Goal: Task Accomplishment & Management: Manage account settings

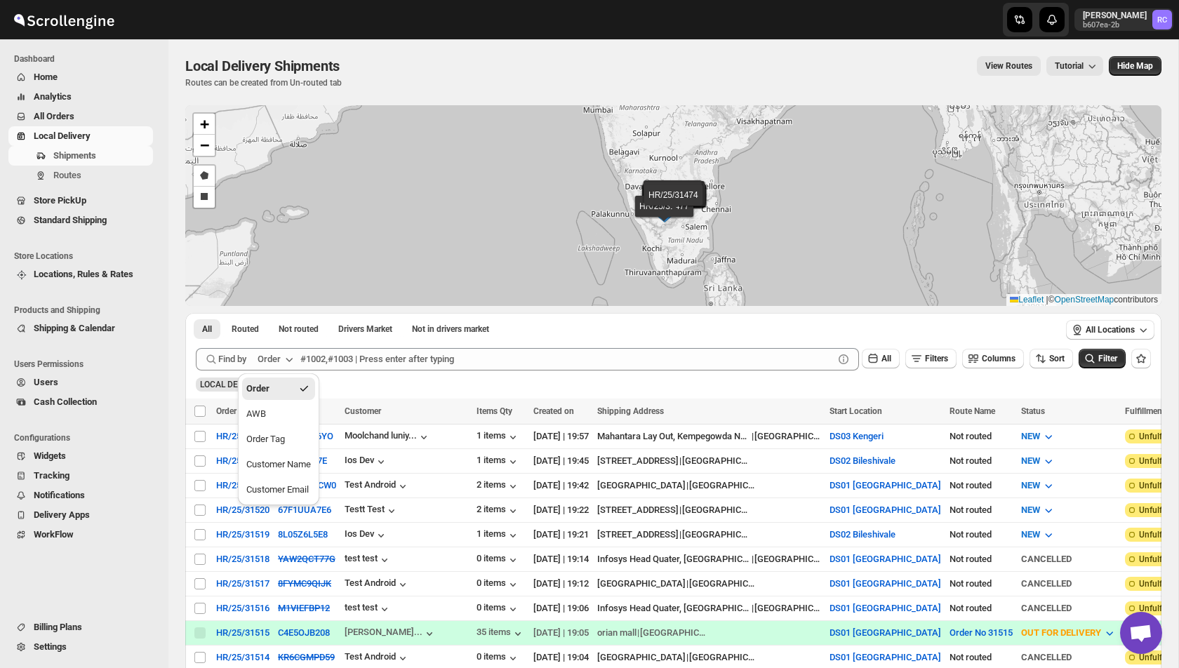
click at [77, 185] on div "Shipments Routes" at bounding box center [80, 168] width 161 height 45
click at [77, 180] on span "Routes" at bounding box center [67, 175] width 28 height 11
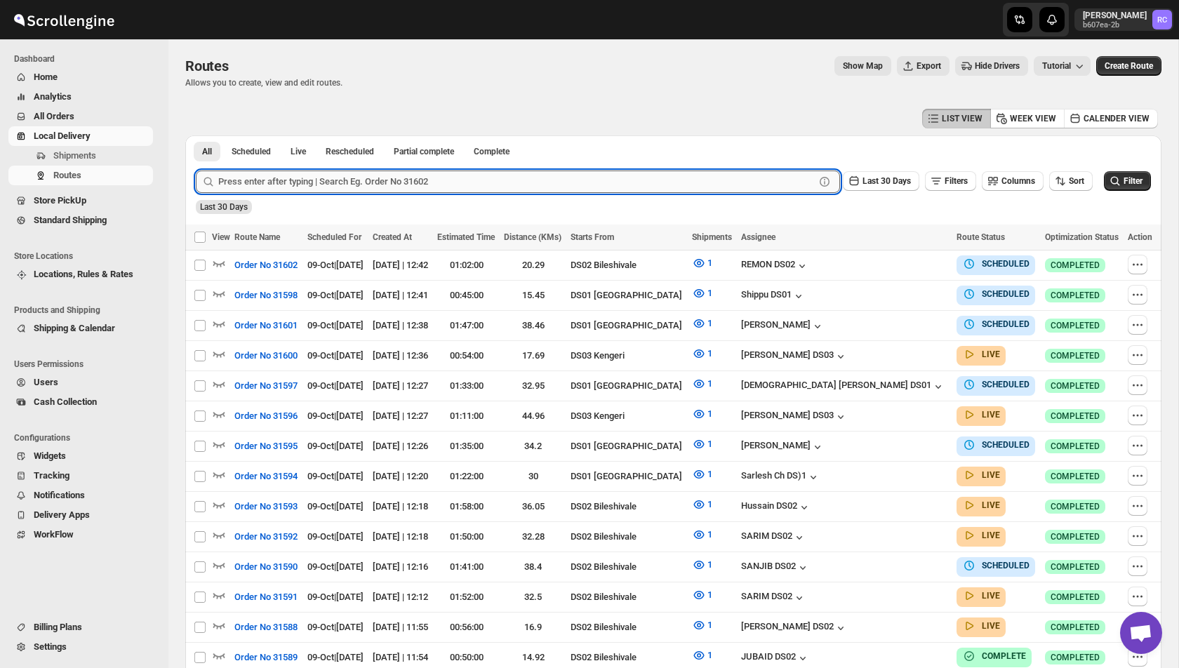
click at [366, 186] on input "text" at bounding box center [516, 182] width 597 height 22
paste input "31564"
type input "31564"
click at [196, 136] on button "Submit" at bounding box center [216, 143] width 40 height 15
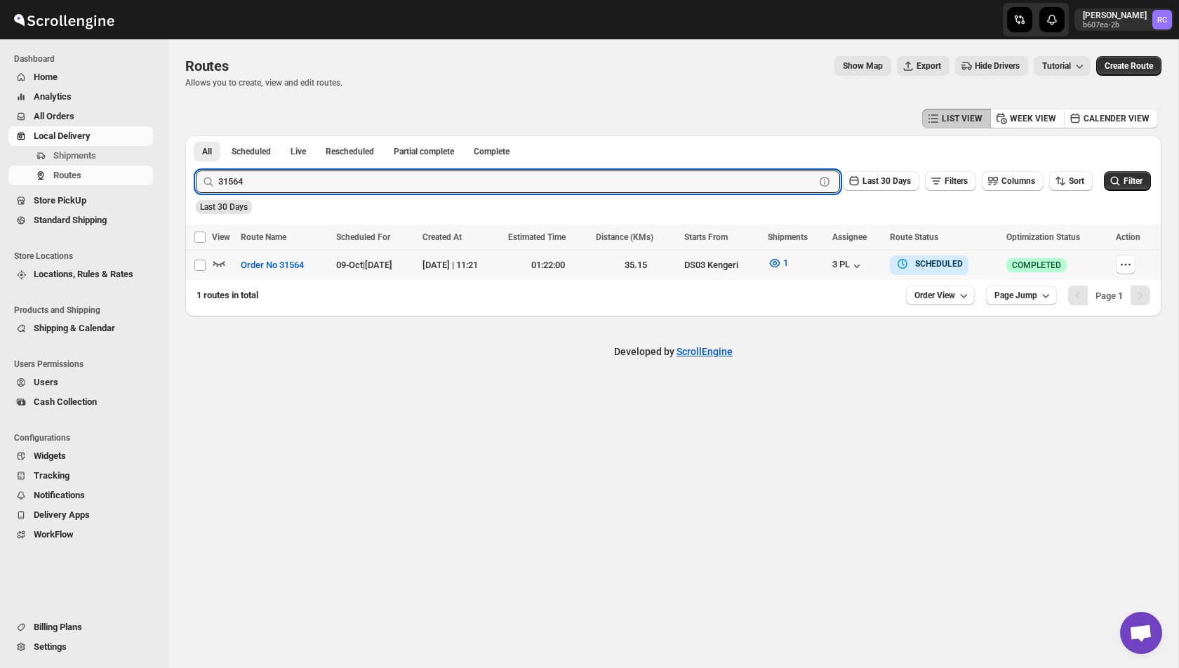
click at [223, 265] on icon "button" at bounding box center [219, 263] width 14 height 14
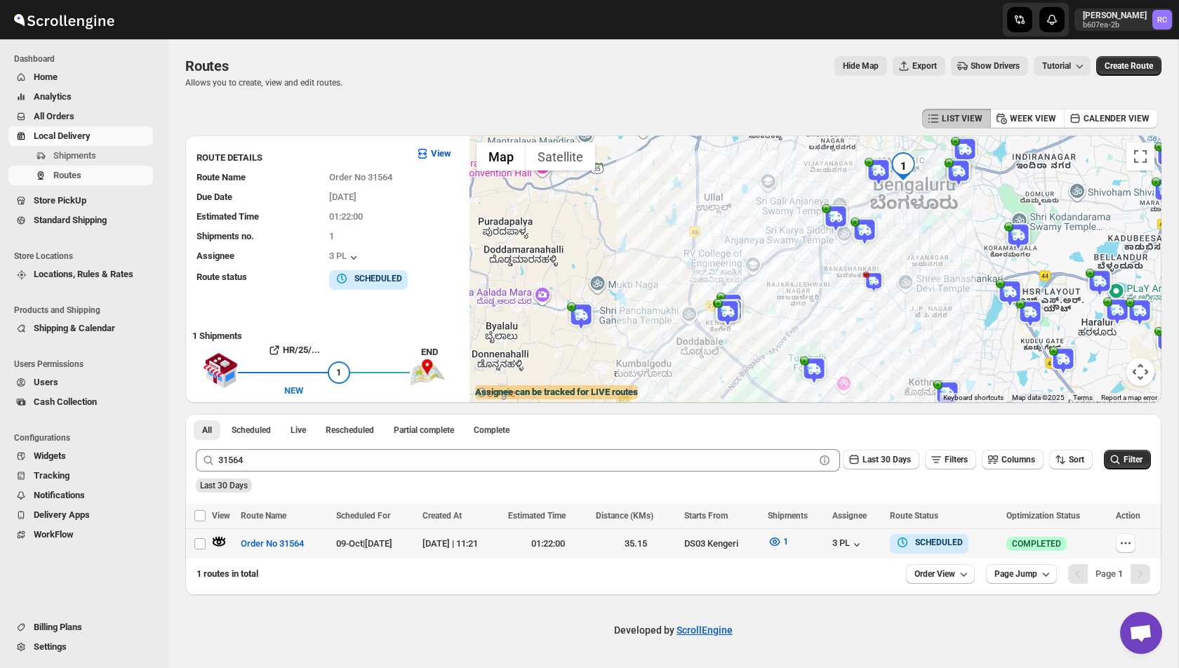
click at [52, 385] on span "Users" at bounding box center [46, 382] width 25 height 11
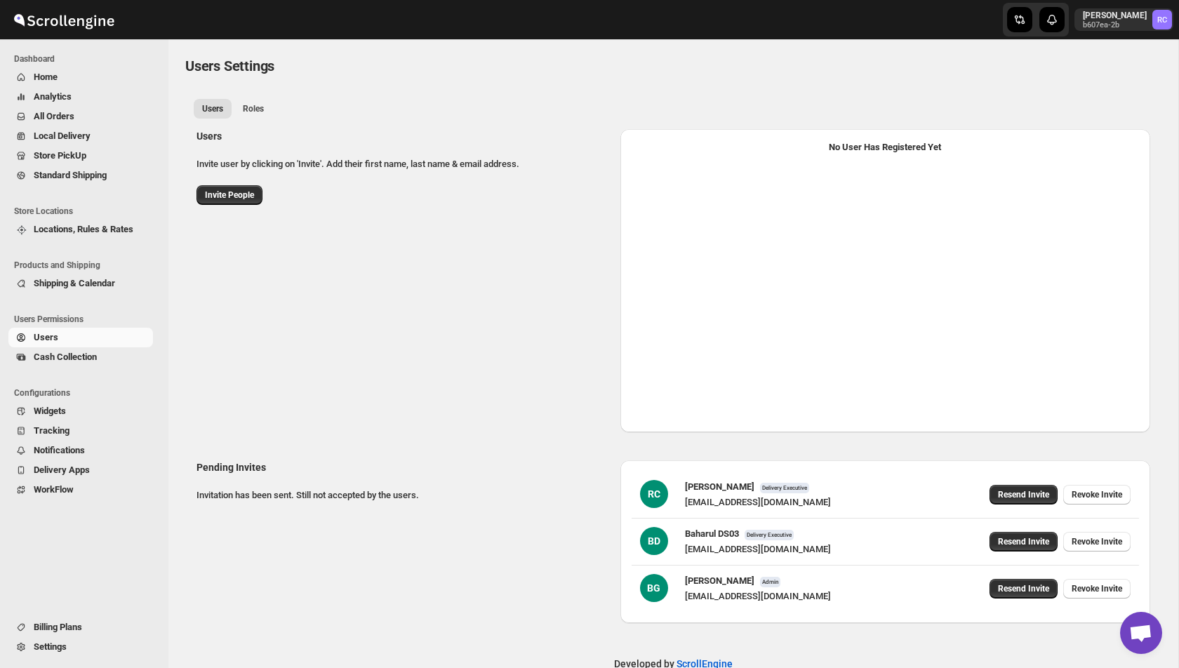
select select "637b767fbaab0276b10c91d5"
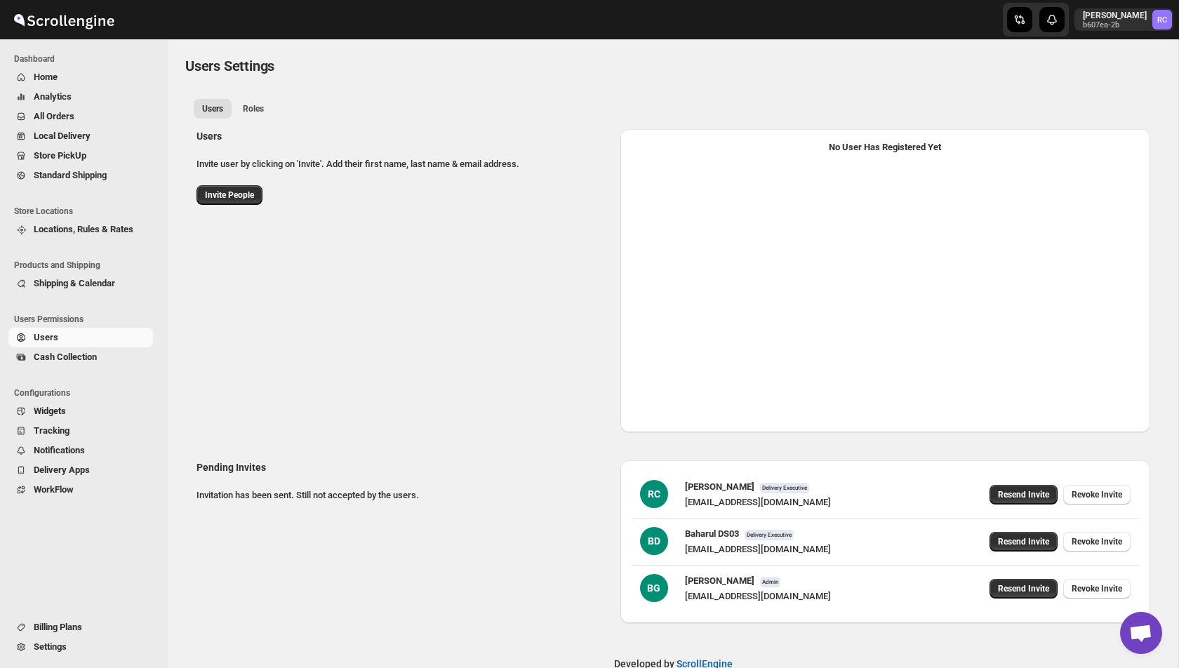
select select "637b767fbaab0276b10c91d5"
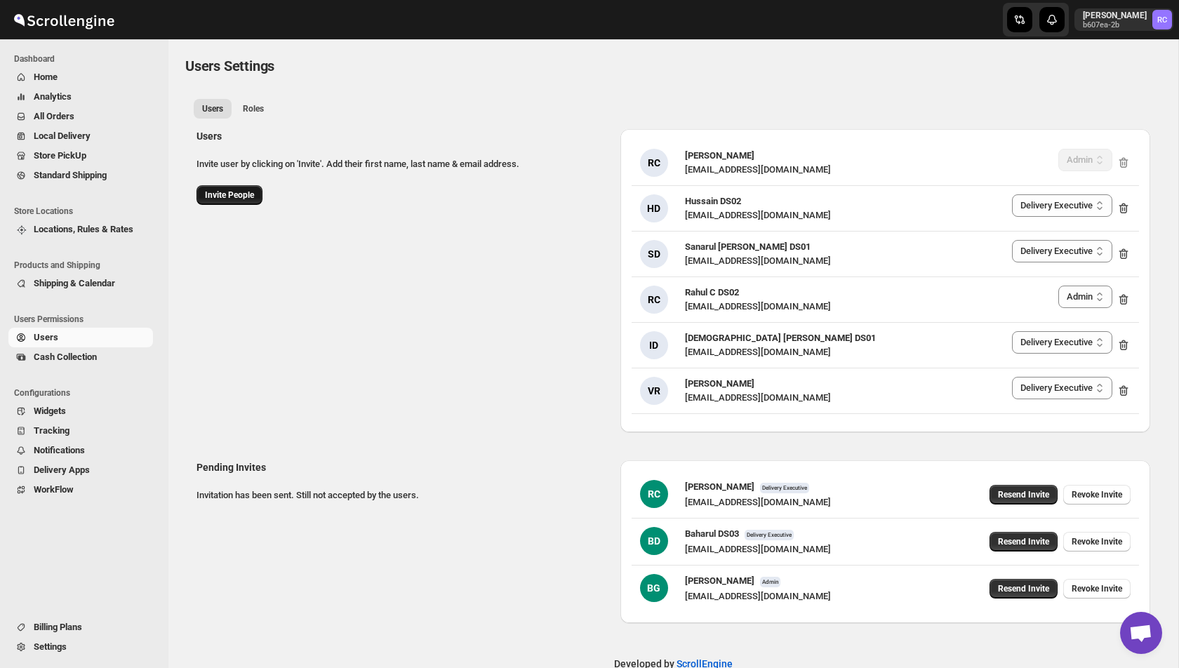
click at [234, 190] on button "Invite People" at bounding box center [230, 195] width 66 height 20
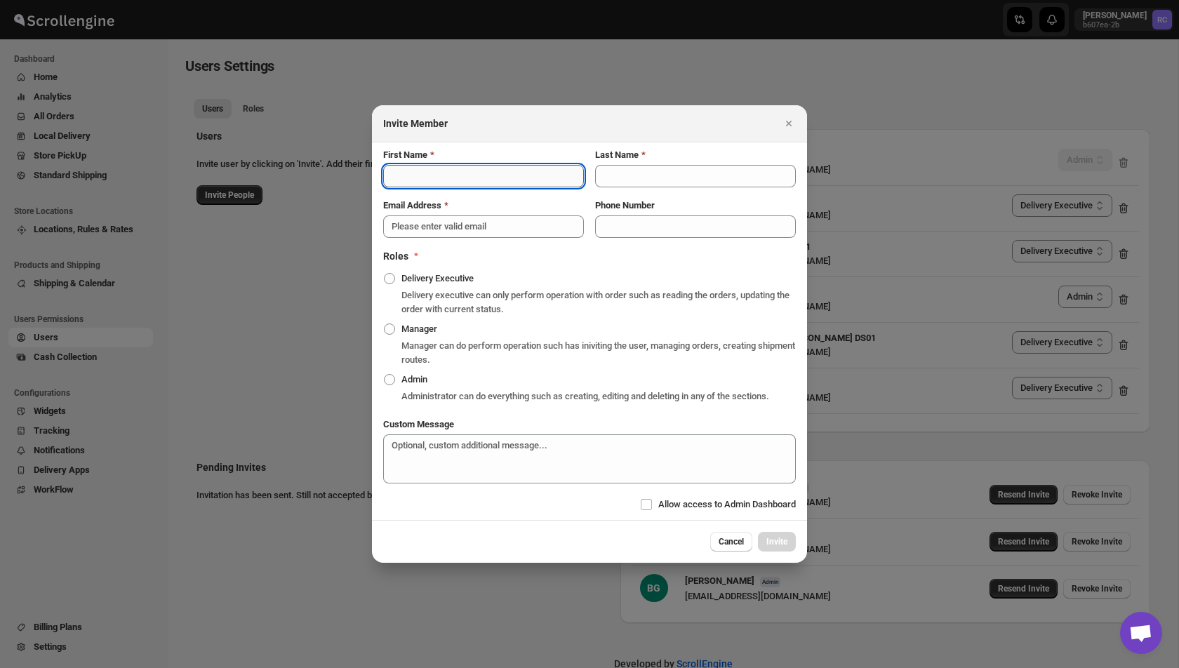
click at [479, 166] on input "First Name" at bounding box center [483, 176] width 201 height 22
type input "[GEOGRAPHIC_DATA]"
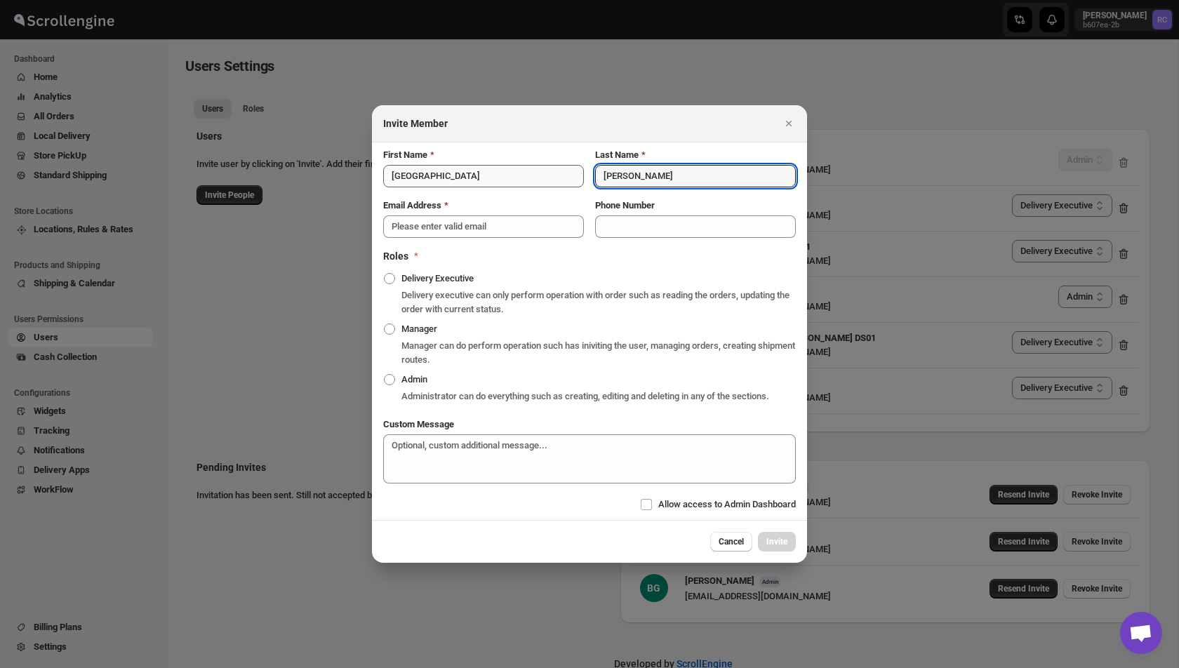
type input "[PERSON_NAME]"
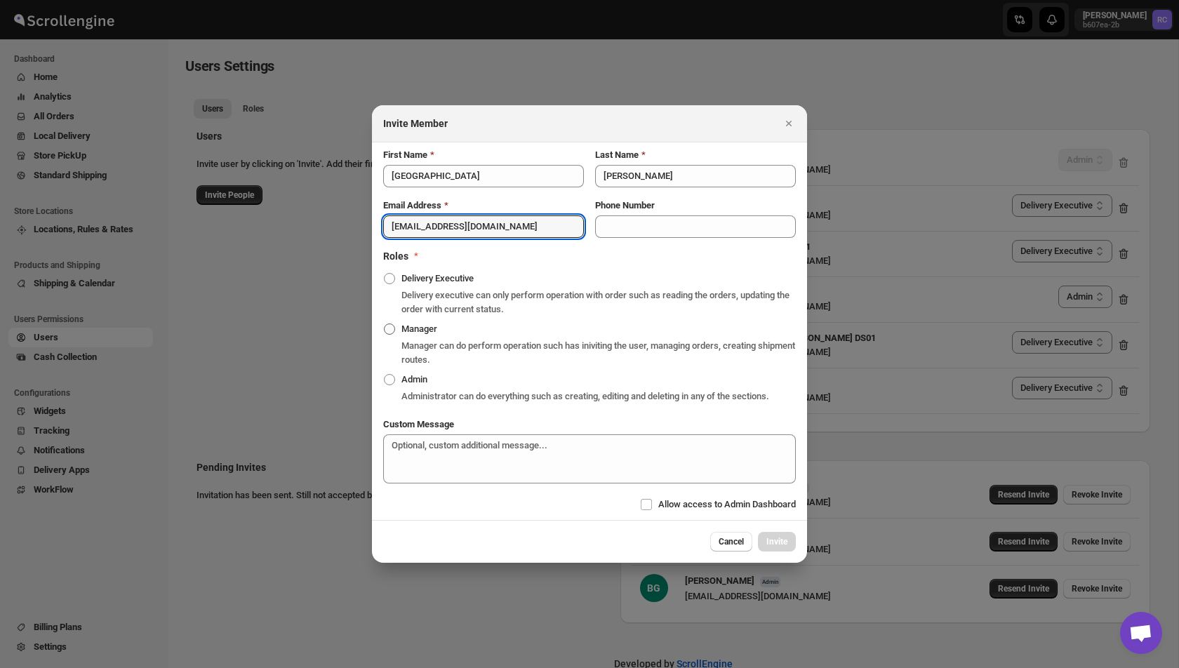
type input "[EMAIL_ADDRESS][DOMAIN_NAME]"
click at [414, 324] on span "Manager" at bounding box center [420, 329] width 36 height 11
click at [385, 324] on input "Manager" at bounding box center [384, 324] width 1 height 1
radio input "true"
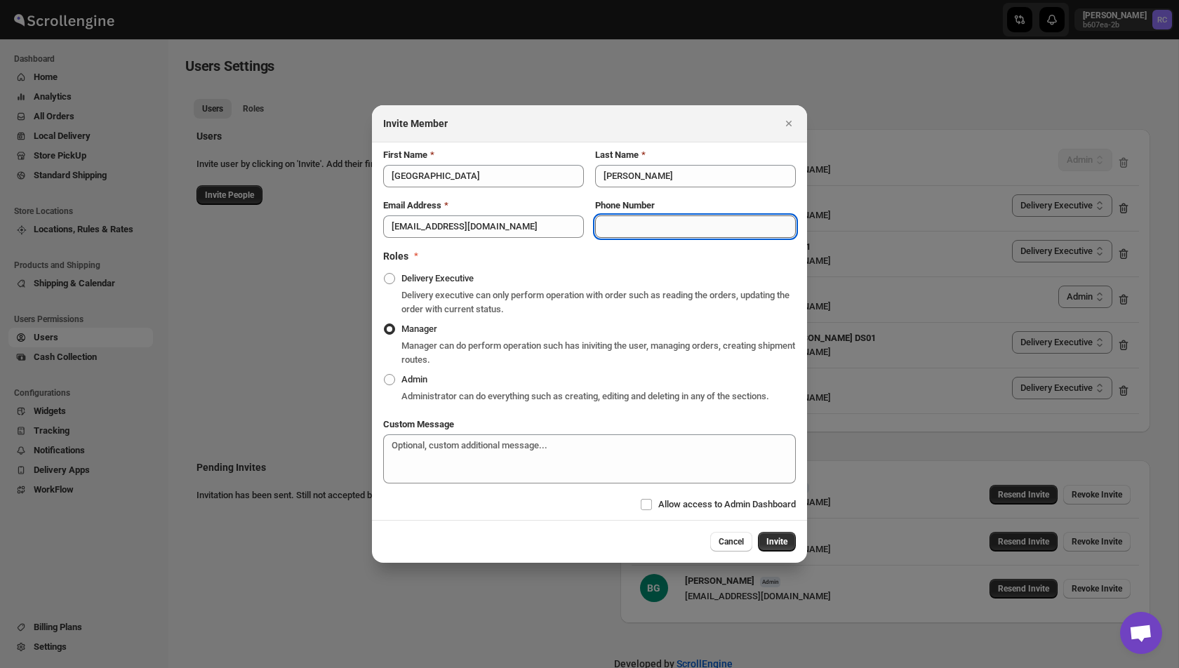
click at [644, 226] on input "Phone Number" at bounding box center [695, 227] width 201 height 22
type input "7880844338"
click at [784, 548] on span "Invite" at bounding box center [777, 541] width 21 height 11
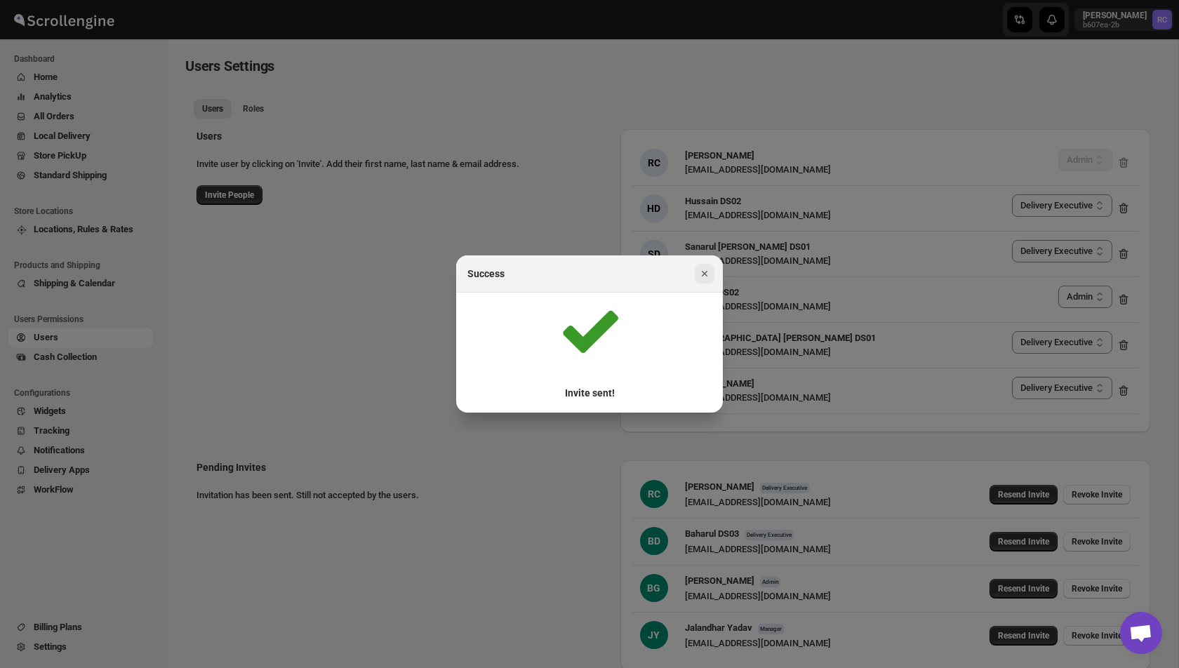
click at [703, 279] on icon "Close" at bounding box center [705, 274] width 14 height 14
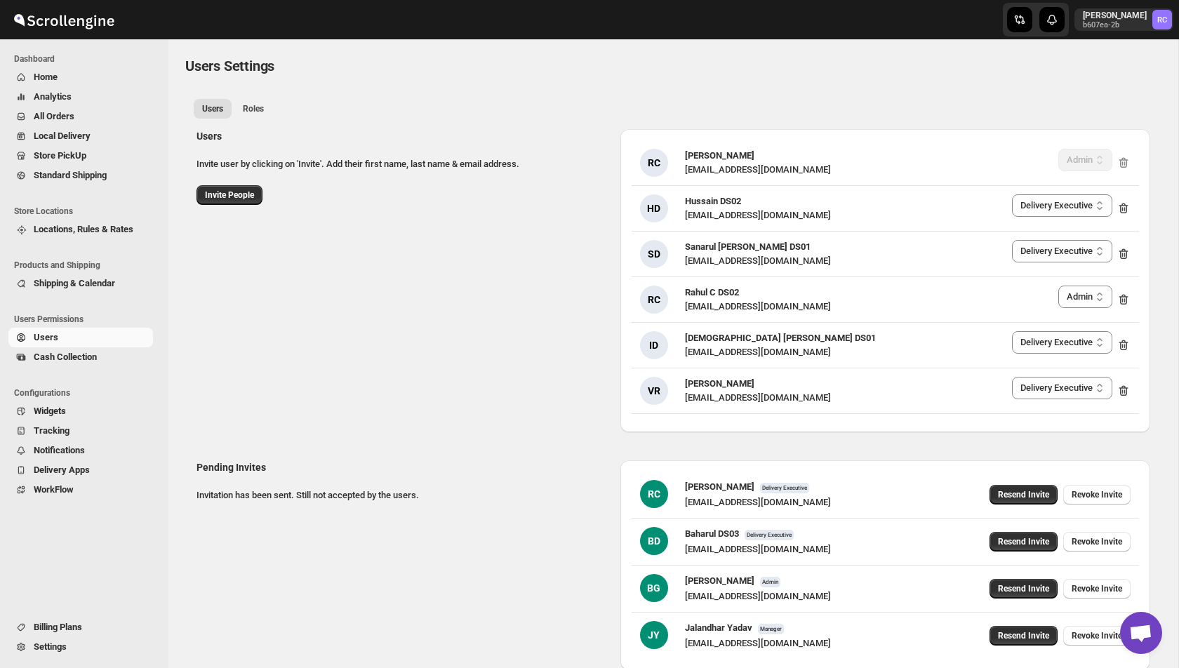
click at [90, 105] on button "Analytics" at bounding box center [80, 97] width 145 height 20
